Goal: Task Accomplishment & Management: Use online tool/utility

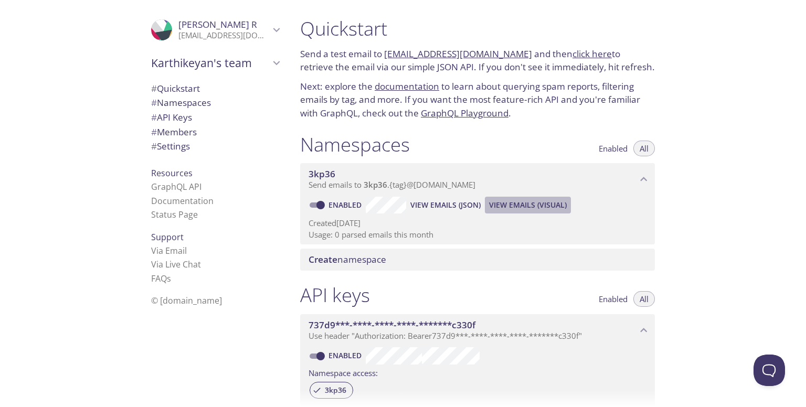
click at [504, 206] on span "View Emails (Visual)" at bounding box center [528, 205] width 78 height 13
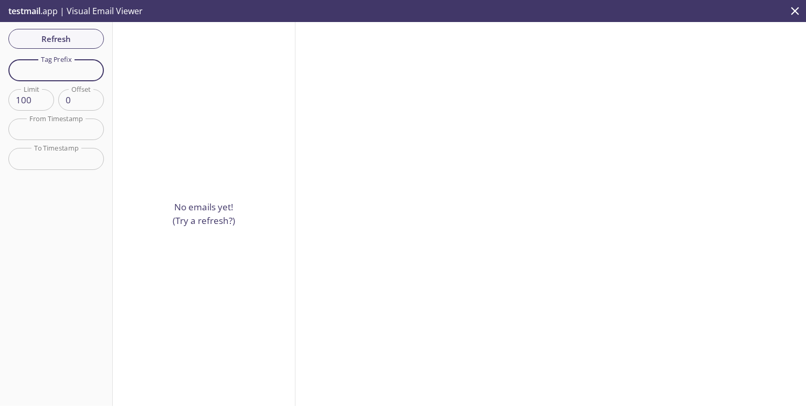
click at [71, 71] on input "text" at bounding box center [55, 70] width 95 height 22
click at [68, 60] on input "kk" at bounding box center [55, 70] width 95 height 22
type input "k"
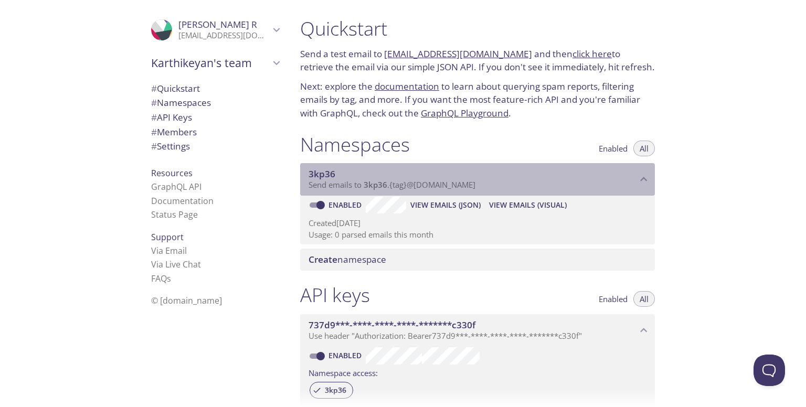
drag, startPoint x: 362, startPoint y: 185, endPoint x: 493, endPoint y: 183, distance: 131.2
click at [493, 183] on p "Send emails to 3kp36 . {tag} @inbox.testmail.app" at bounding box center [472, 185] width 328 height 10
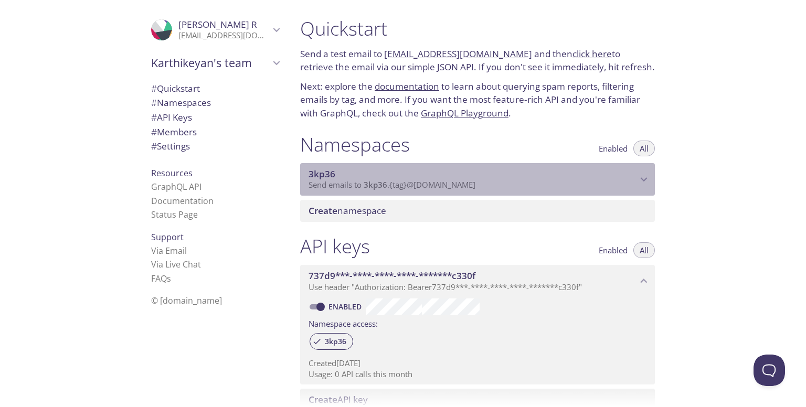
click at [473, 186] on span "Send emails to 3kp36 . {tag} @inbox.testmail.app" at bounding box center [391, 184] width 167 height 10
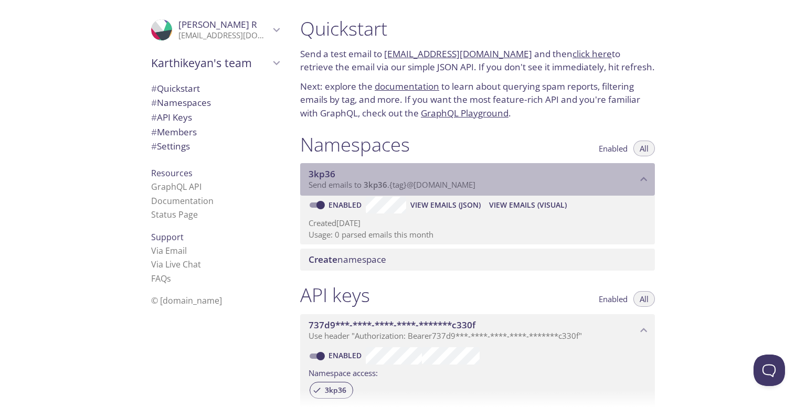
click at [473, 186] on span "Send emails to 3kp36 . {tag} @inbox.testmail.app" at bounding box center [391, 184] width 167 height 10
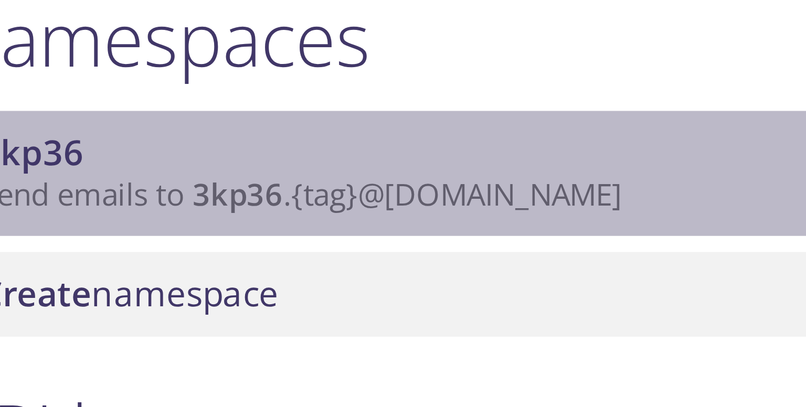
drag, startPoint x: 365, startPoint y: 184, endPoint x: 401, endPoint y: 184, distance: 35.7
click at [401, 184] on span "Send emails to 3kp36 . {tag} @inbox.testmail.app" at bounding box center [391, 184] width 167 height 10
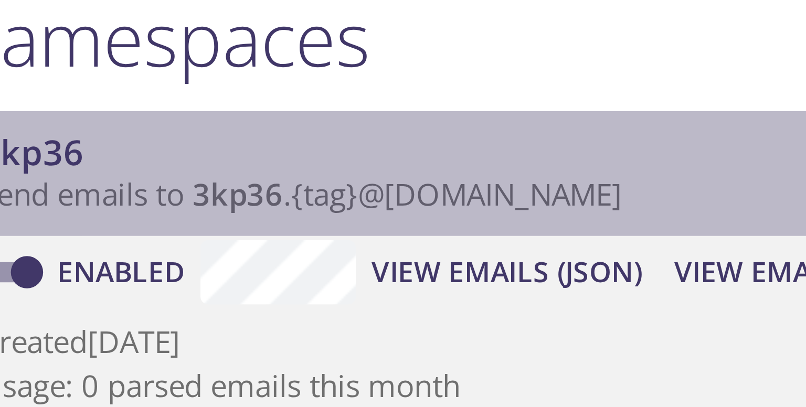
click at [401, 184] on span "Send emails to 3kp36 . {tag} @inbox.testmail.app" at bounding box center [391, 184] width 167 height 10
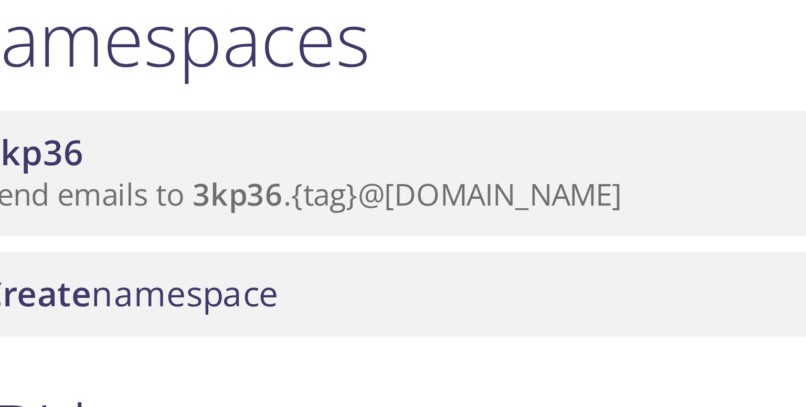
click at [424, 151] on div "Namespaces Enabled All" at bounding box center [477, 146] width 355 height 26
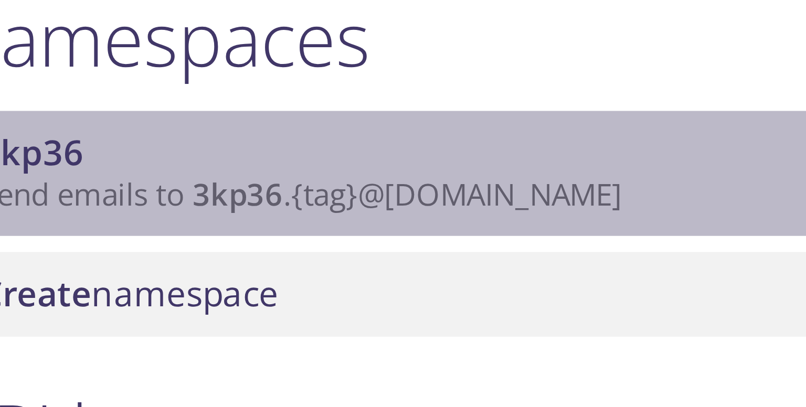
click at [407, 168] on span "3kp36" at bounding box center [472, 174] width 328 height 12
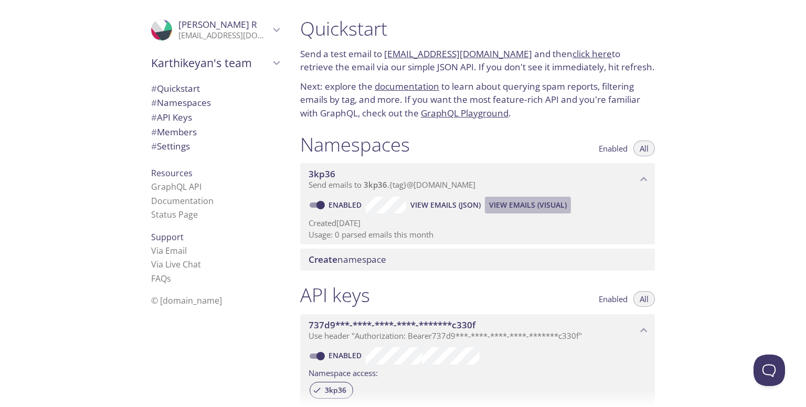
click at [513, 211] on button "View Emails (Visual)" at bounding box center [528, 205] width 86 height 17
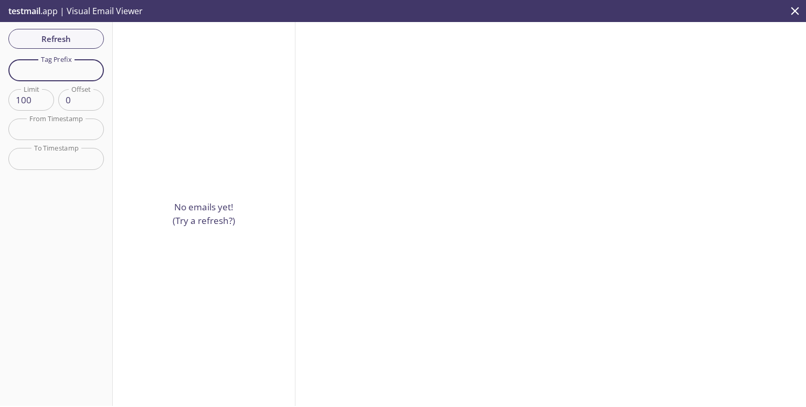
click at [52, 70] on input "text" at bounding box center [55, 70] width 95 height 22
type input "kk"
click at [78, 38] on span "Refresh" at bounding box center [56, 39] width 79 height 14
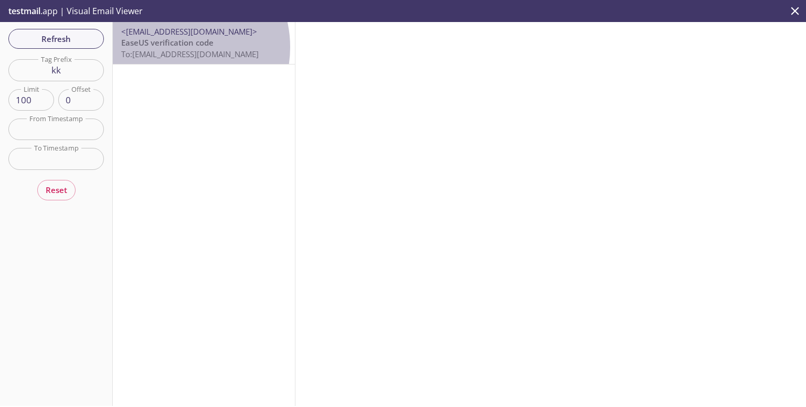
click at [172, 47] on span "EaseUS verification code" at bounding box center [167, 42] width 92 height 10
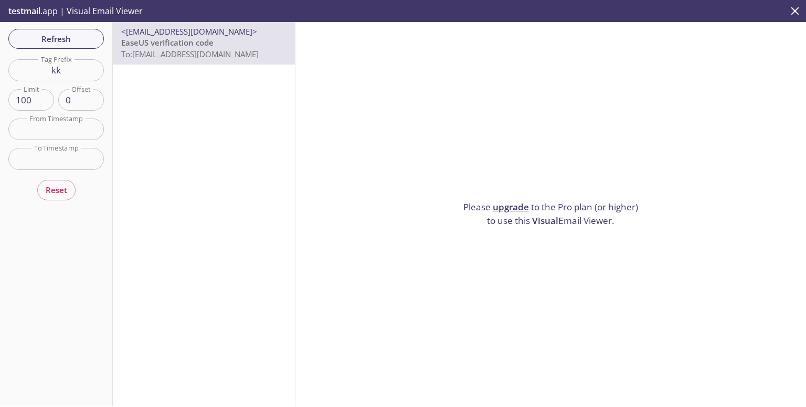
click at [551, 222] on span "Visual" at bounding box center [545, 221] width 26 height 12
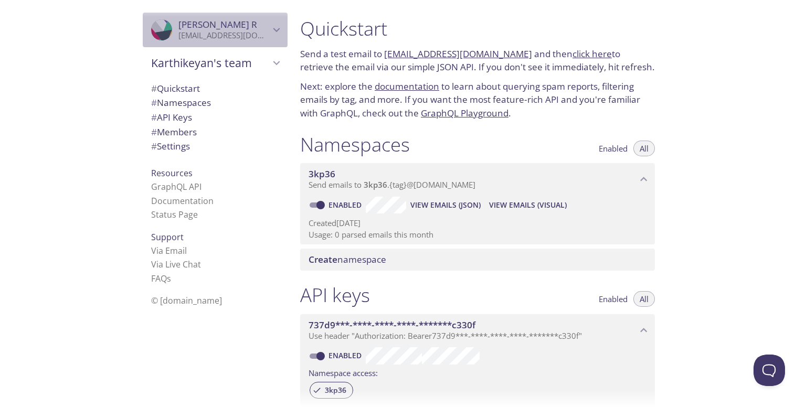
click at [272, 42] on div ".cls-1 { fill: #6d5ca8; } .cls-2 { fill: #3fc191; } .cls-3 { fill: #3b4752; } .…" at bounding box center [215, 30] width 145 height 35
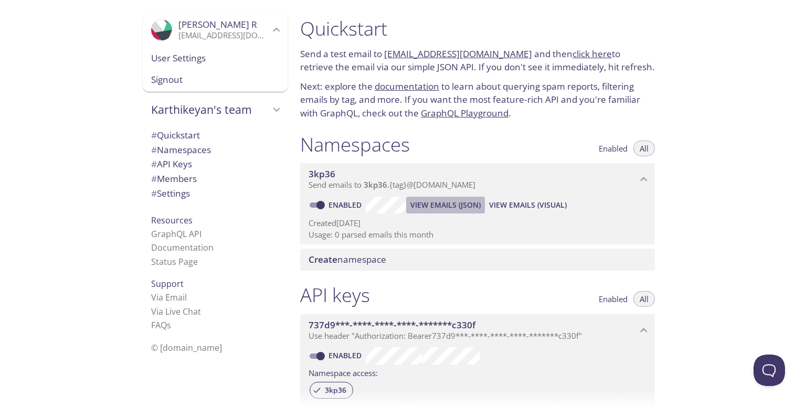
click at [462, 206] on span "View Emails (JSON)" at bounding box center [445, 205] width 70 height 13
click at [452, 205] on span "View Emails (JSON)" at bounding box center [445, 205] width 70 height 13
click at [534, 200] on span "View Emails (Visual)" at bounding box center [528, 205] width 78 height 13
click at [420, 209] on span "View Emails (JSON)" at bounding box center [445, 205] width 70 height 13
click at [449, 207] on span "View Emails (JSON)" at bounding box center [445, 205] width 70 height 13
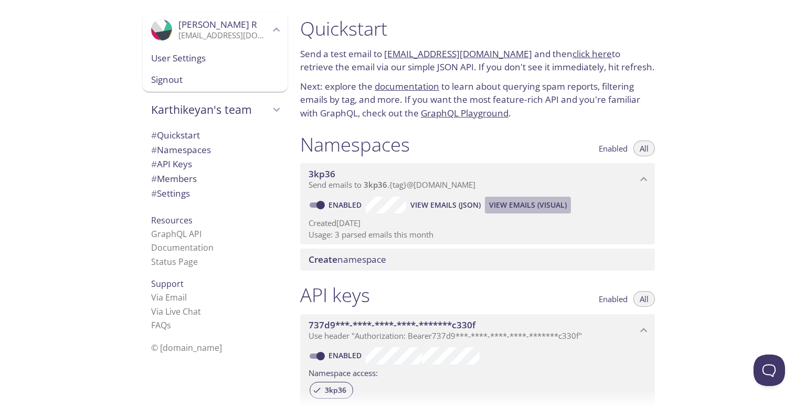
click at [535, 204] on span "View Emails (Visual)" at bounding box center [528, 205] width 78 height 13
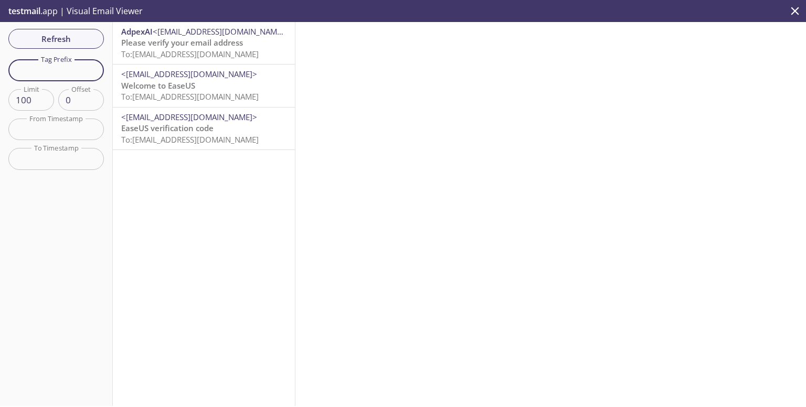
click at [55, 65] on input "text" at bounding box center [55, 70] width 95 height 22
type input "kk"
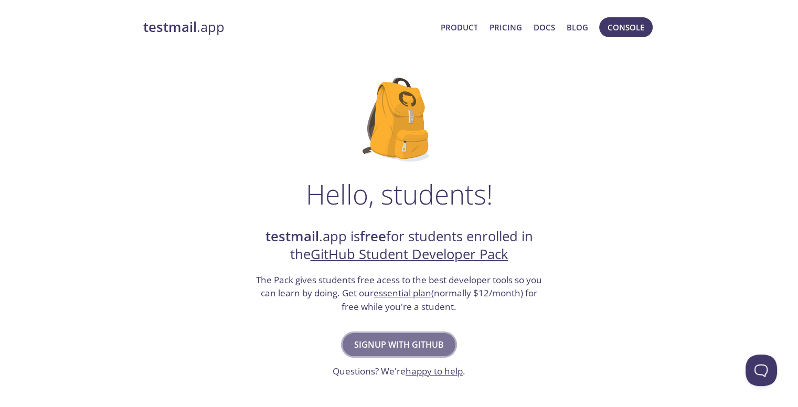
click at [414, 344] on span "Signup with GitHub" at bounding box center [399, 344] width 90 height 15
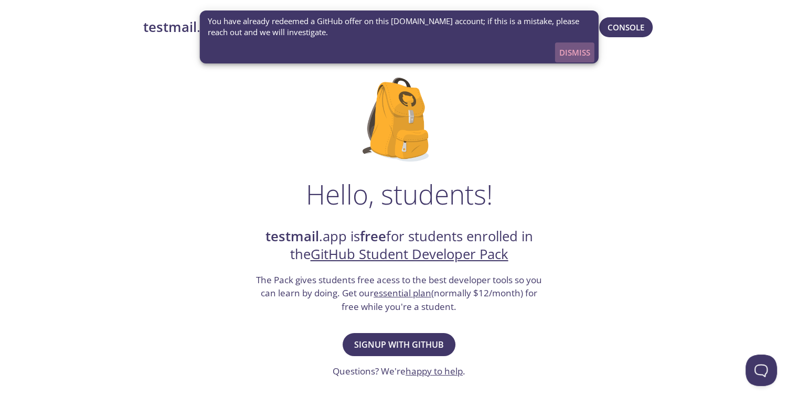
click at [557, 51] on button "Dismiss" at bounding box center [574, 52] width 39 height 20
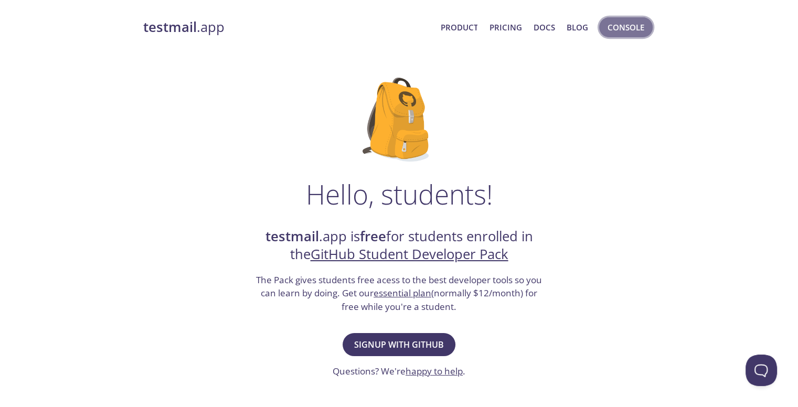
click at [630, 22] on span "Console" at bounding box center [626, 27] width 37 height 14
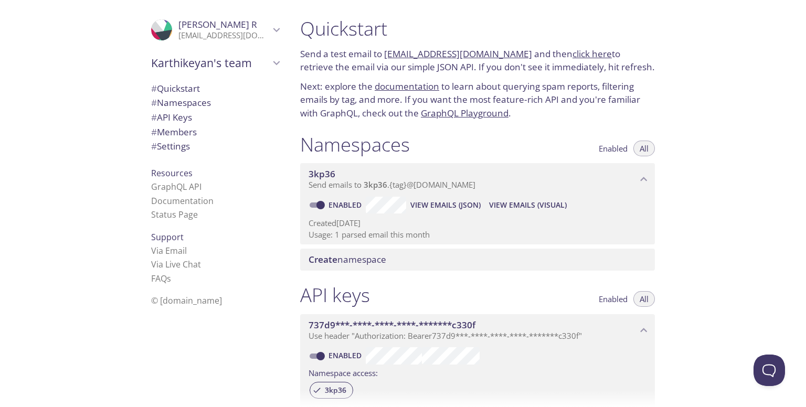
click at [584, 52] on link "click here" at bounding box center [591, 54] width 39 height 12
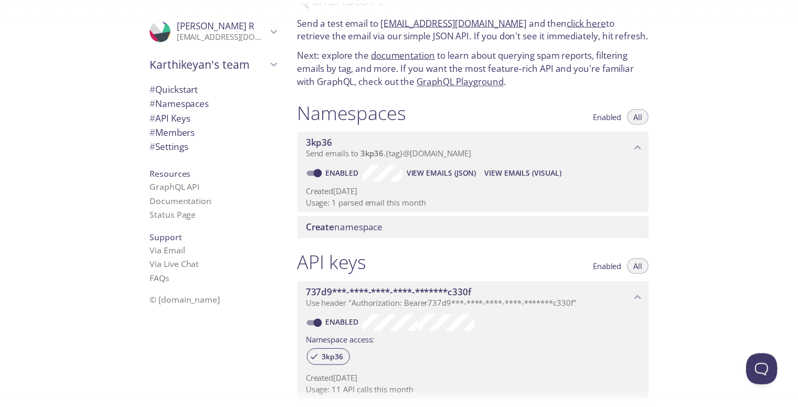
scroll to position [35, 0]
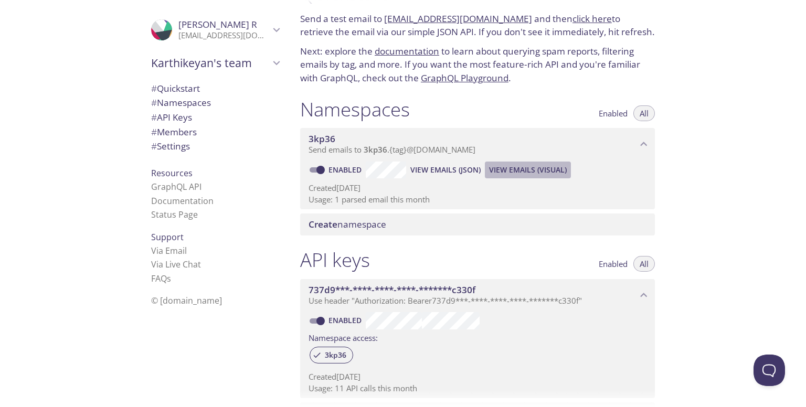
click at [516, 167] on span "View Emails (Visual)" at bounding box center [528, 170] width 78 height 13
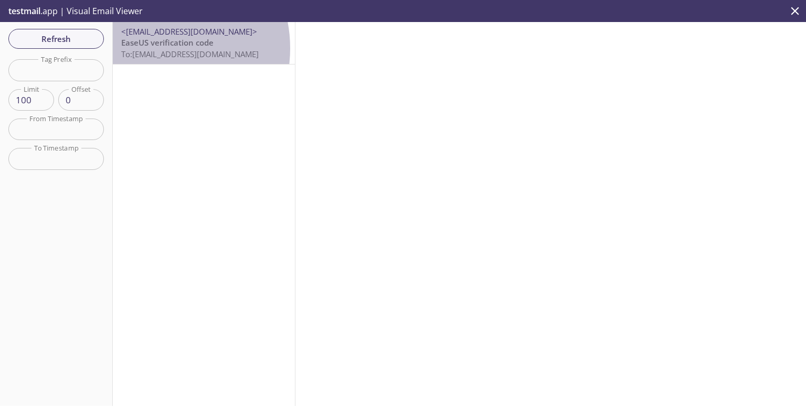
click at [150, 49] on span "To: 3kp36.kk@inbox.testmail.app" at bounding box center [189, 54] width 137 height 10
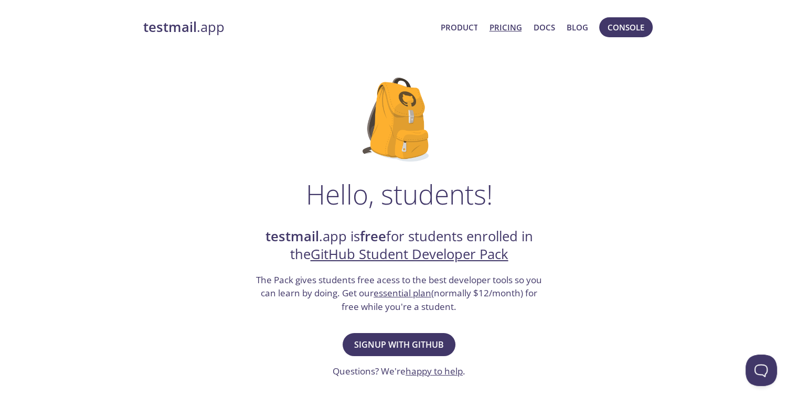
click at [510, 23] on link "Pricing" at bounding box center [505, 27] width 33 height 14
